Goal: Task Accomplishment & Management: Use online tool/utility

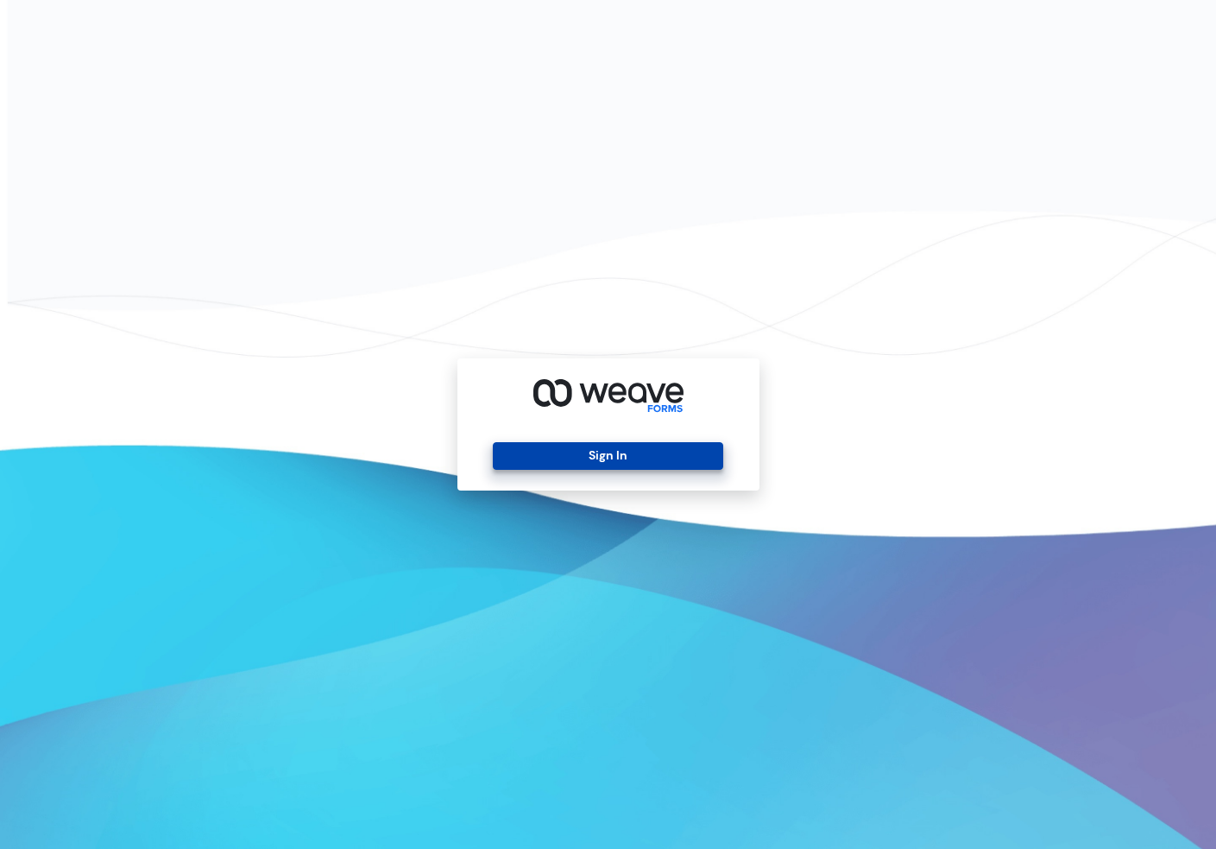
click at [592, 464] on button "Sign In" at bounding box center [608, 456] width 230 height 28
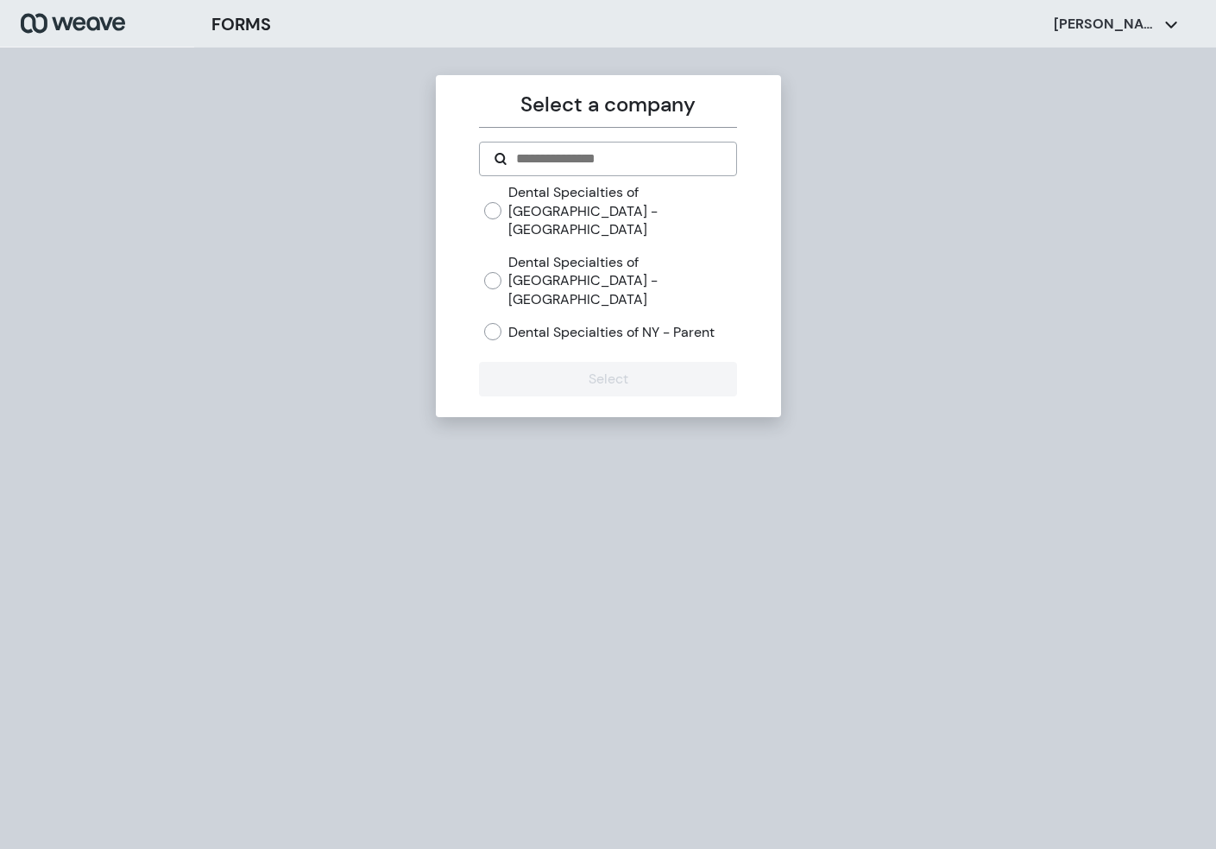
click at [481, 198] on div "Dental Specialties of NY - Queens Dental Specialties of [GEOGRAPHIC_DATA] - [GE…" at bounding box center [608, 269] width 258 height 172
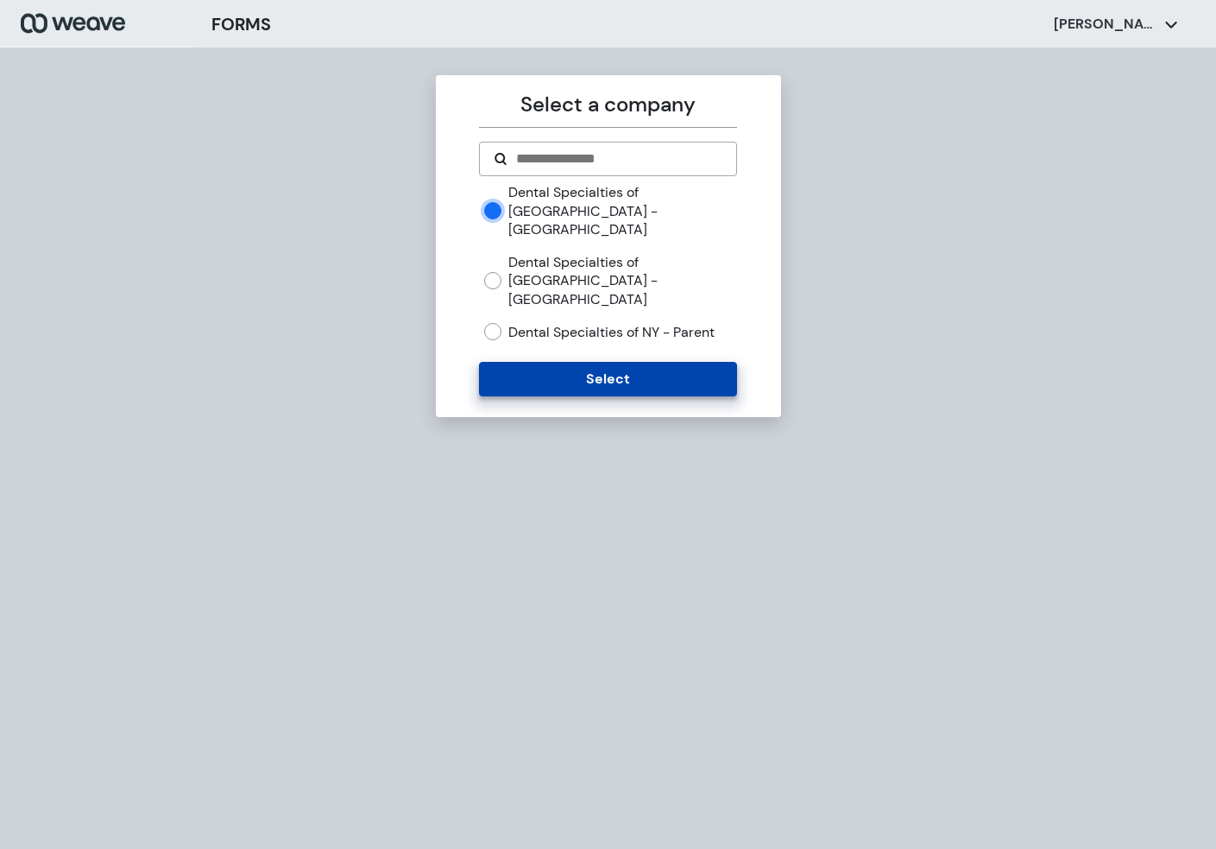
click at [546, 362] on button "Select" at bounding box center [608, 379] width 258 height 35
